Goal: Task Accomplishment & Management: Manage account settings

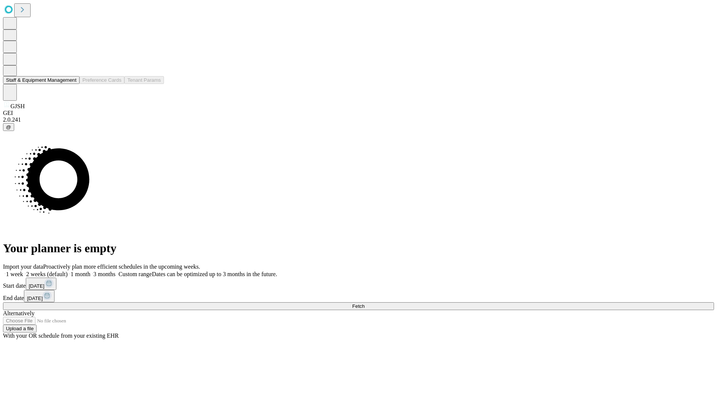
click at [71, 84] on button "Staff & Equipment Management" at bounding box center [41, 80] width 77 height 8
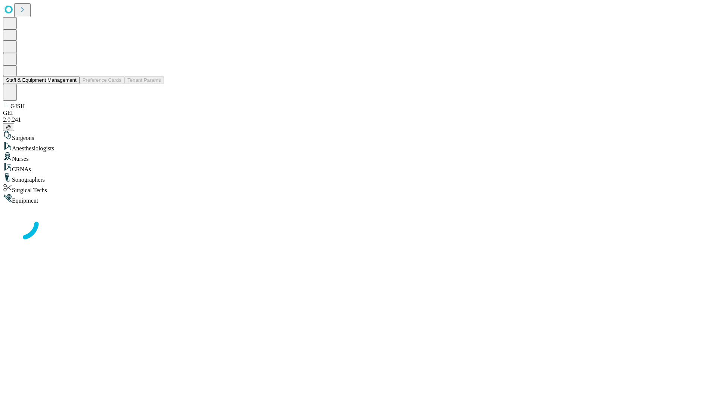
click at [71, 84] on button "Staff & Equipment Management" at bounding box center [41, 80] width 77 height 8
